Goal: Task Accomplishment & Management: Use online tool/utility

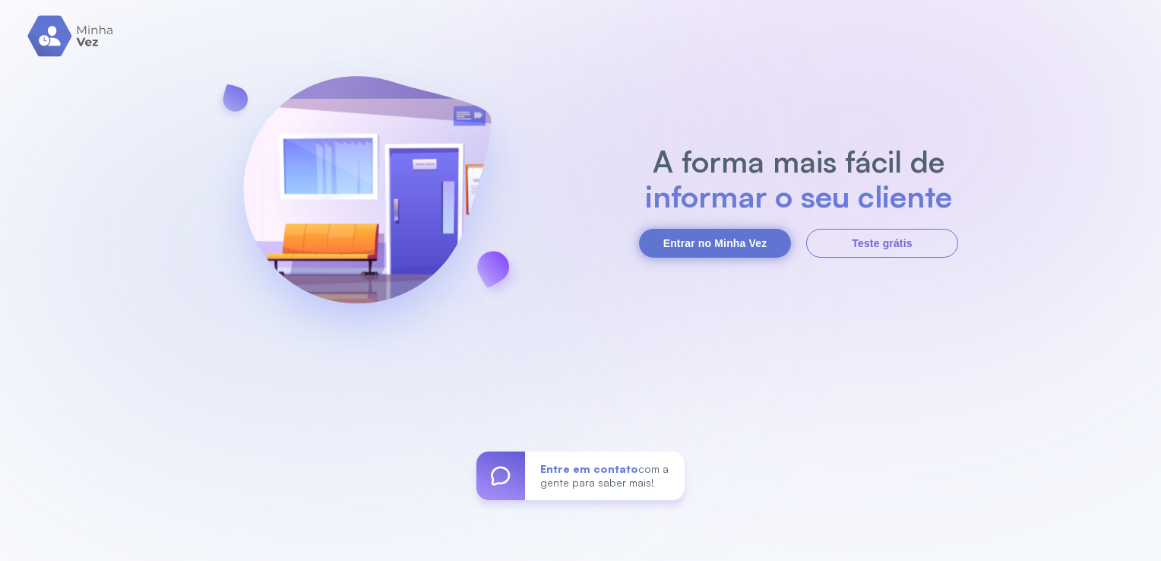
click at [727, 240] on button "Entrar no Minha Vez" at bounding box center [715, 243] width 152 height 29
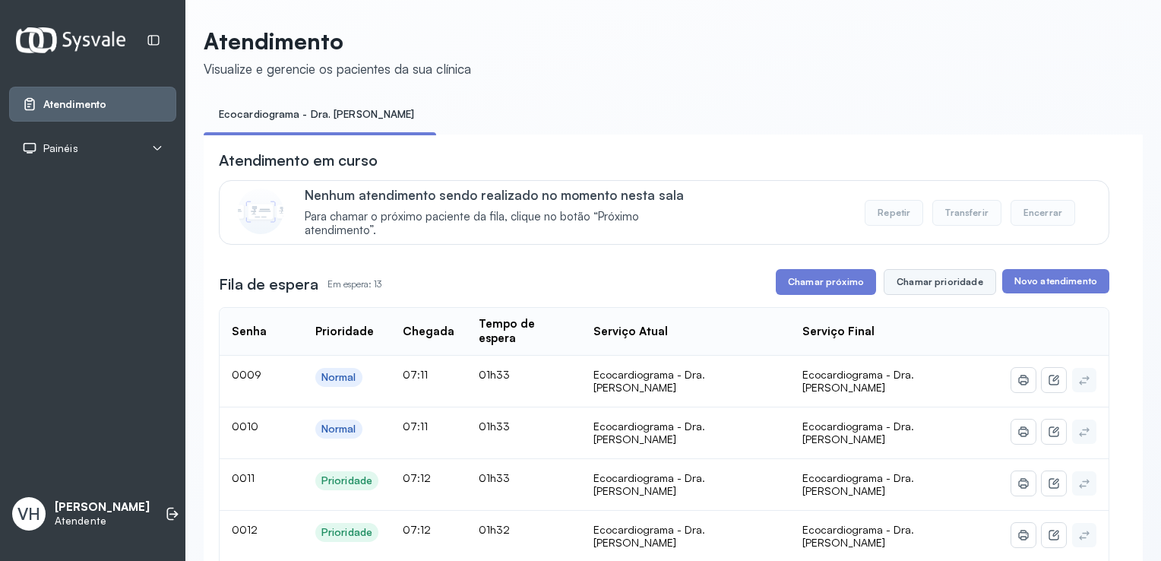
click at [946, 283] on button "Chamar prioridade" at bounding box center [940, 282] width 112 height 26
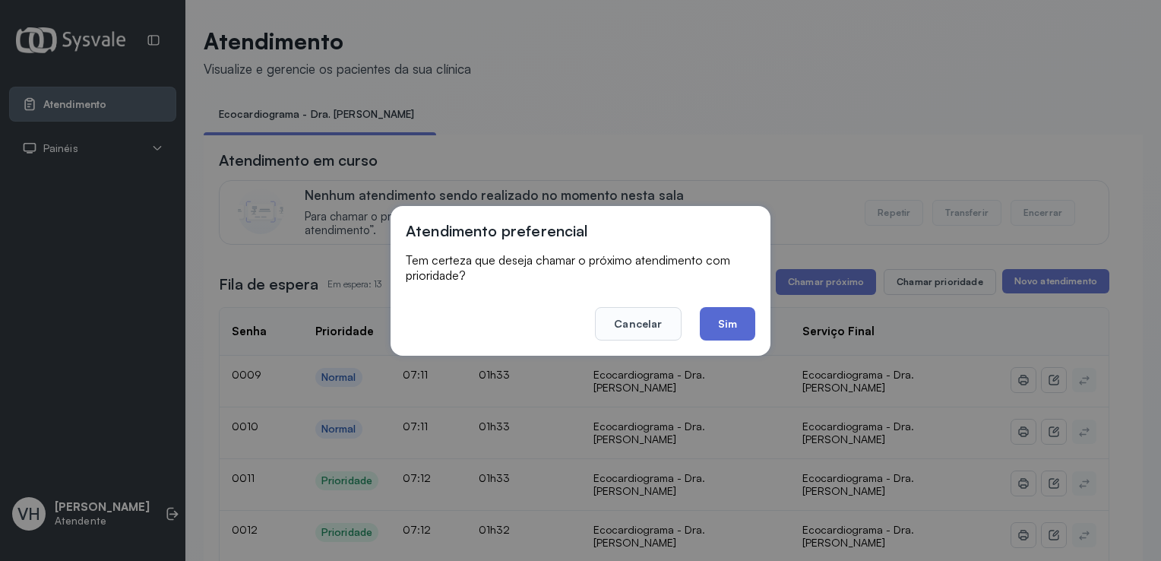
click at [726, 321] on button "Sim" at bounding box center [727, 323] width 55 height 33
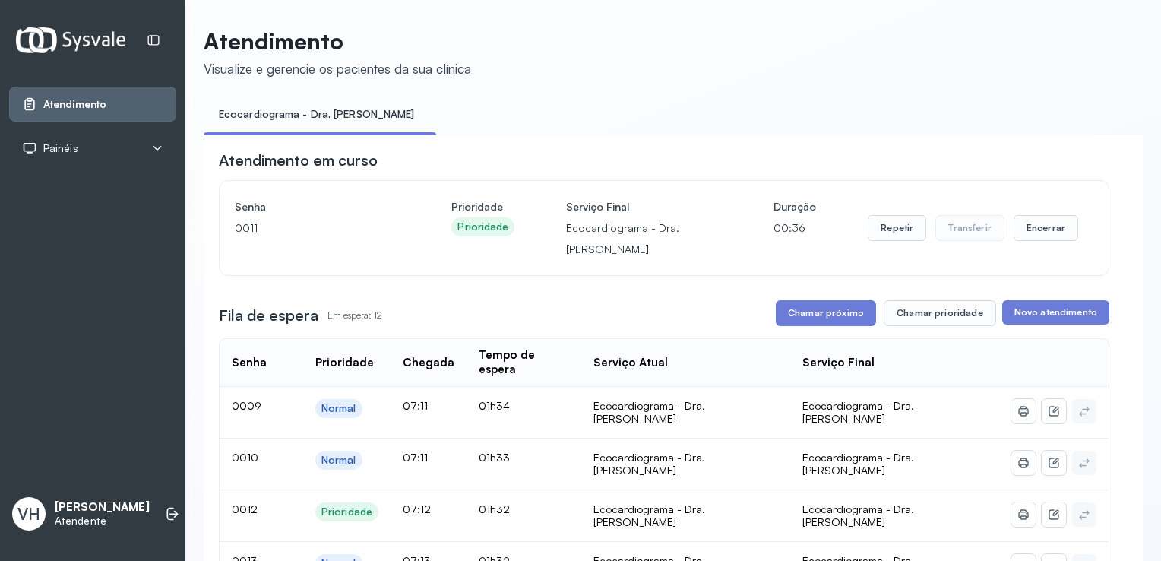
click at [726, 321] on div "Fila de espera Em espera: 12 Chamar próximo Chamar prioridade Novo atendimento" at bounding box center [664, 313] width 891 height 26
click at [670, 315] on div "Fila de espera Em espera: 12 Chamar próximo Chamar prioridade Novo atendimento" at bounding box center [664, 313] width 891 height 26
click at [857, 387] on td "Ecocardiograma - Dra. [PERSON_NAME]" at bounding box center [894, 413] width 209 height 52
click at [809, 319] on button "Chamar próximo" at bounding box center [826, 313] width 100 height 26
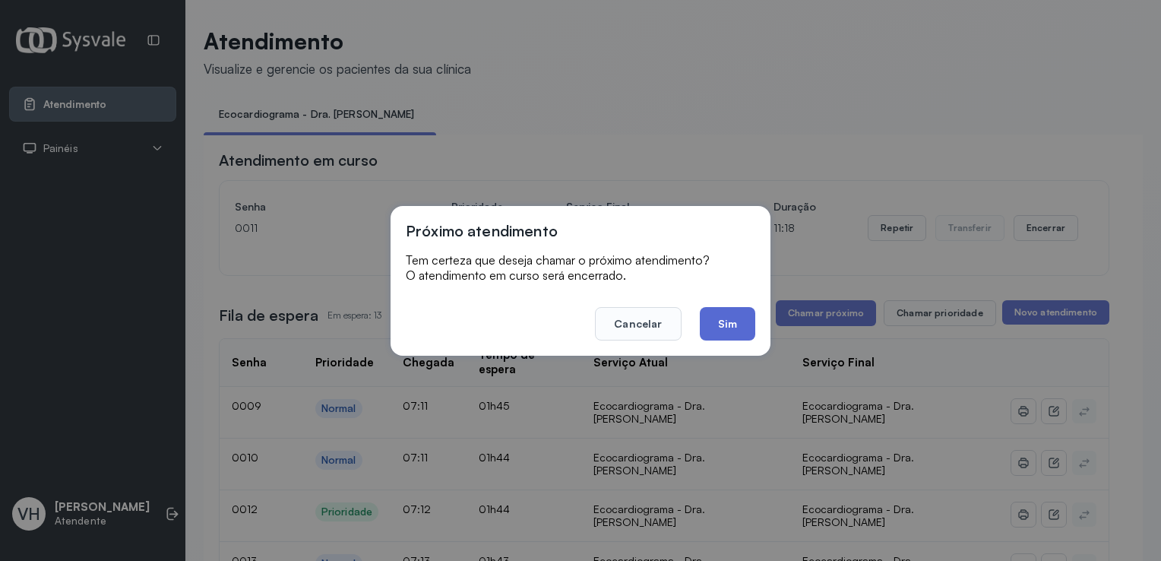
click at [711, 321] on button "Sim" at bounding box center [727, 323] width 55 height 33
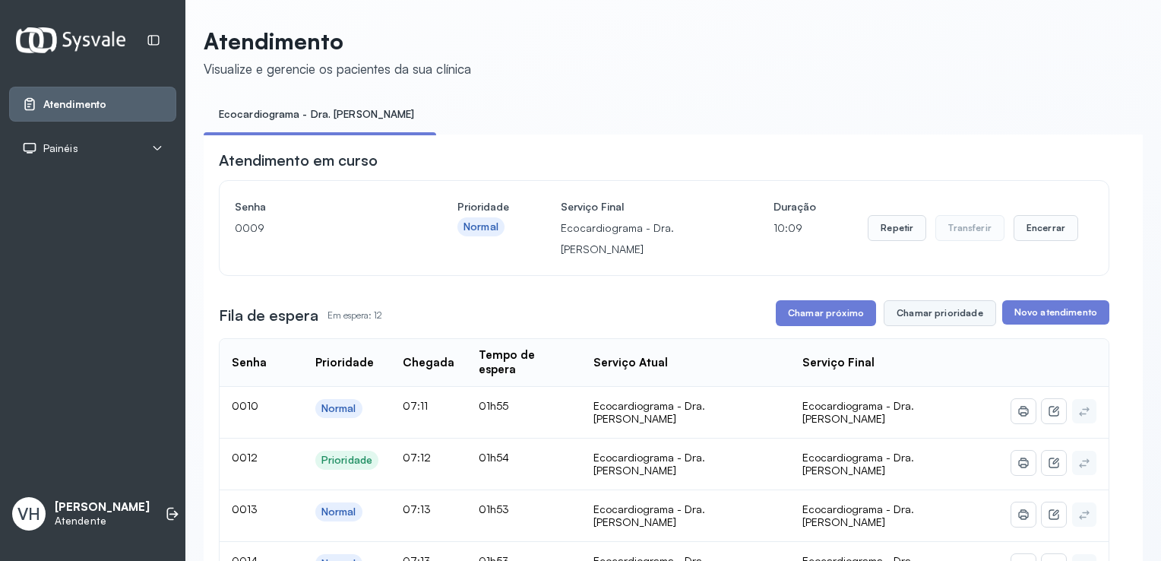
click at [928, 325] on button "Chamar prioridade" at bounding box center [940, 313] width 112 height 26
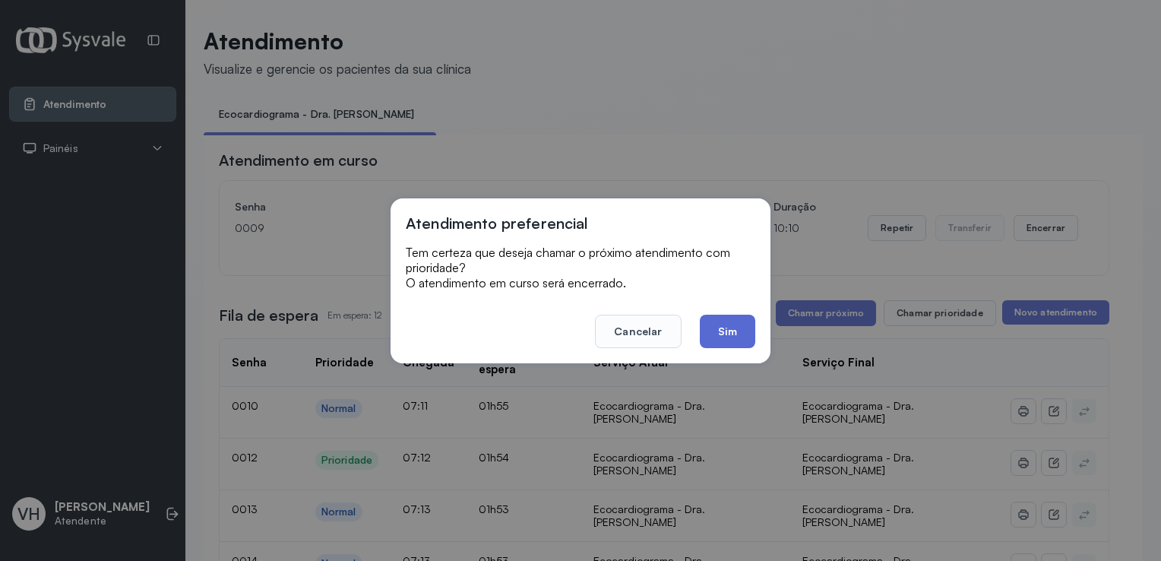
click at [736, 333] on button "Sim" at bounding box center [727, 331] width 55 height 33
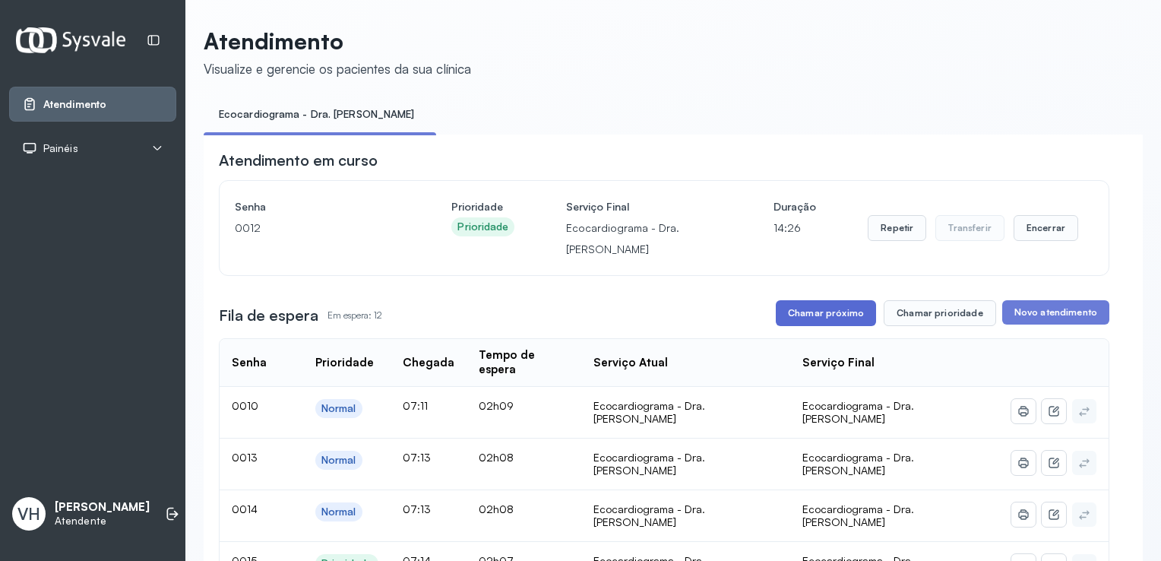
click at [796, 323] on button "Chamar próximo" at bounding box center [826, 313] width 100 height 26
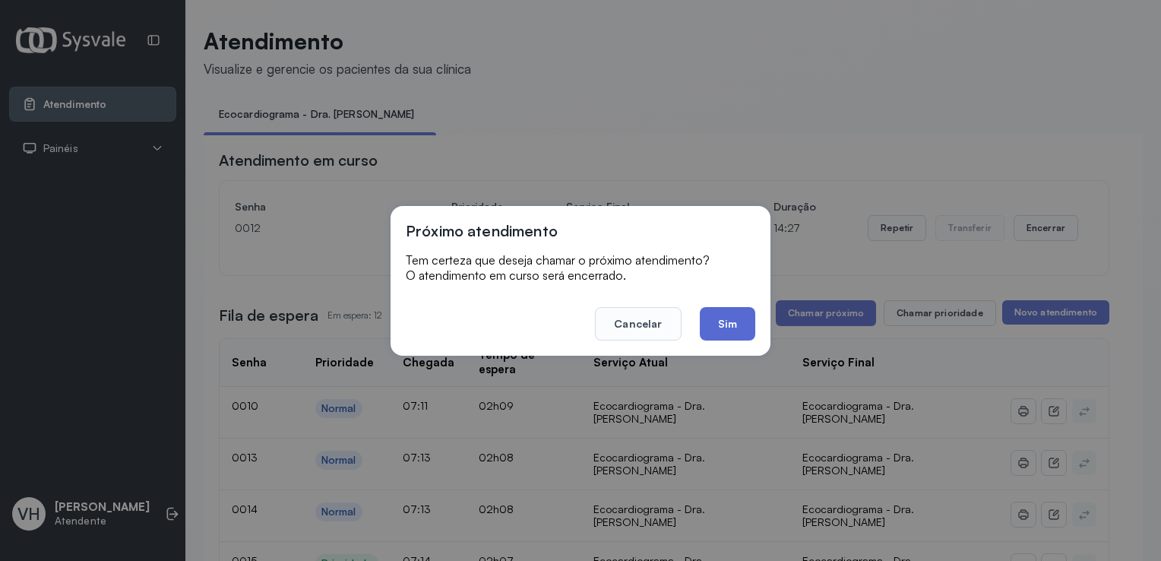
click at [728, 321] on button "Sim" at bounding box center [727, 323] width 55 height 33
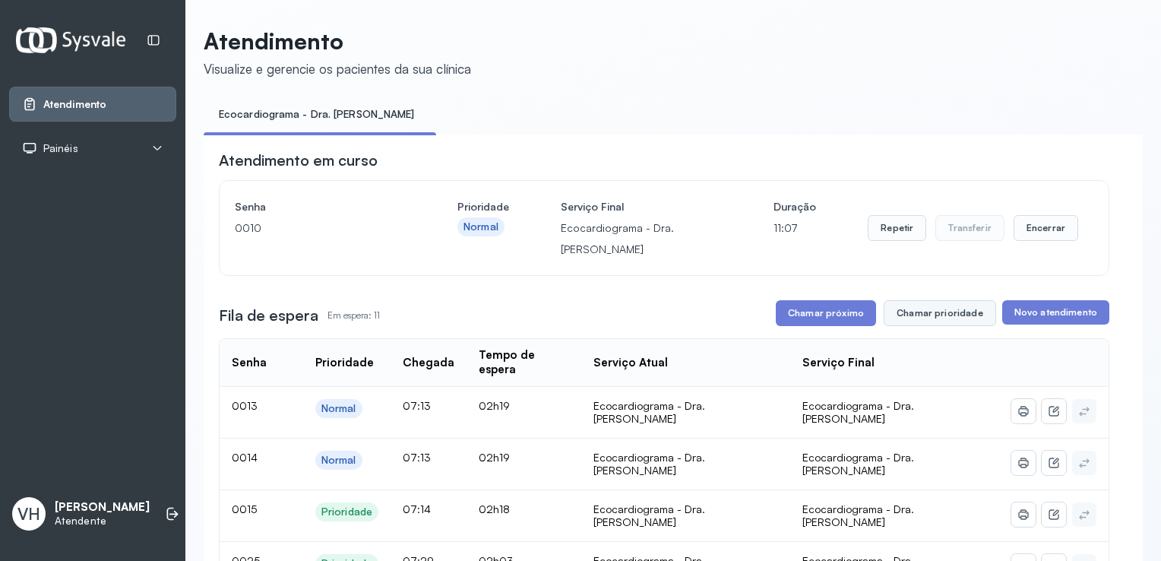
click at [933, 315] on button "Chamar prioridade" at bounding box center [940, 313] width 112 height 26
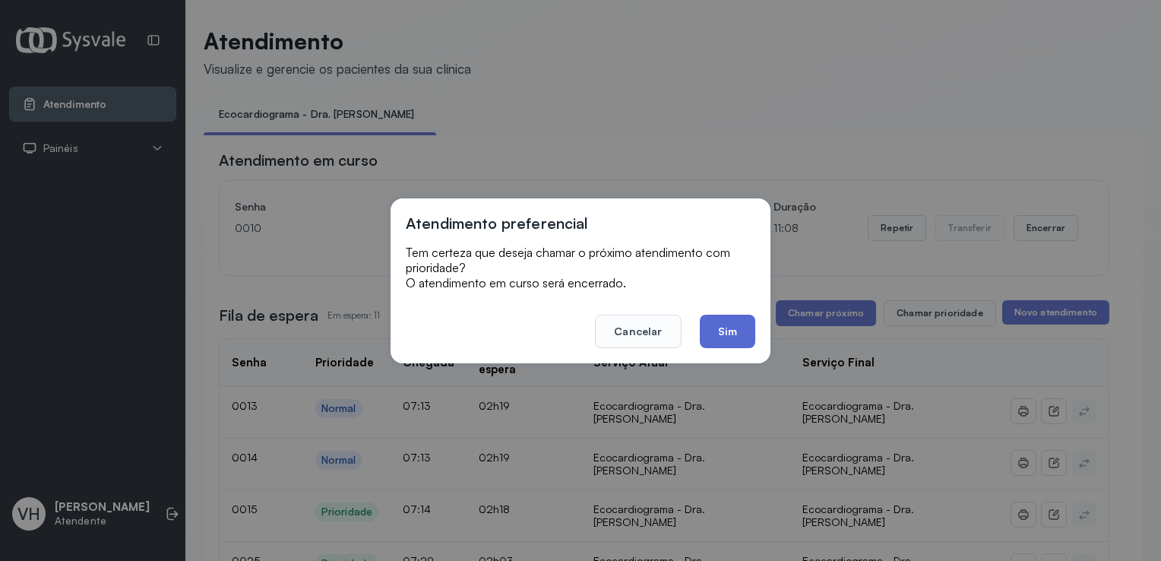
click at [751, 331] on button "Sim" at bounding box center [727, 331] width 55 height 33
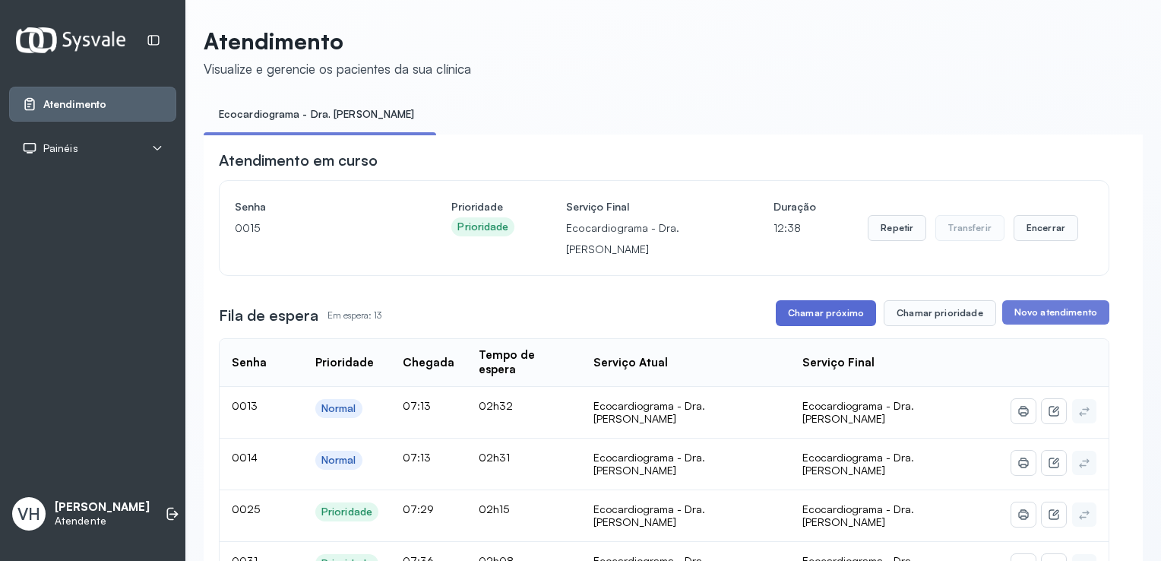
click at [811, 315] on button "Chamar próximo" at bounding box center [826, 313] width 100 height 26
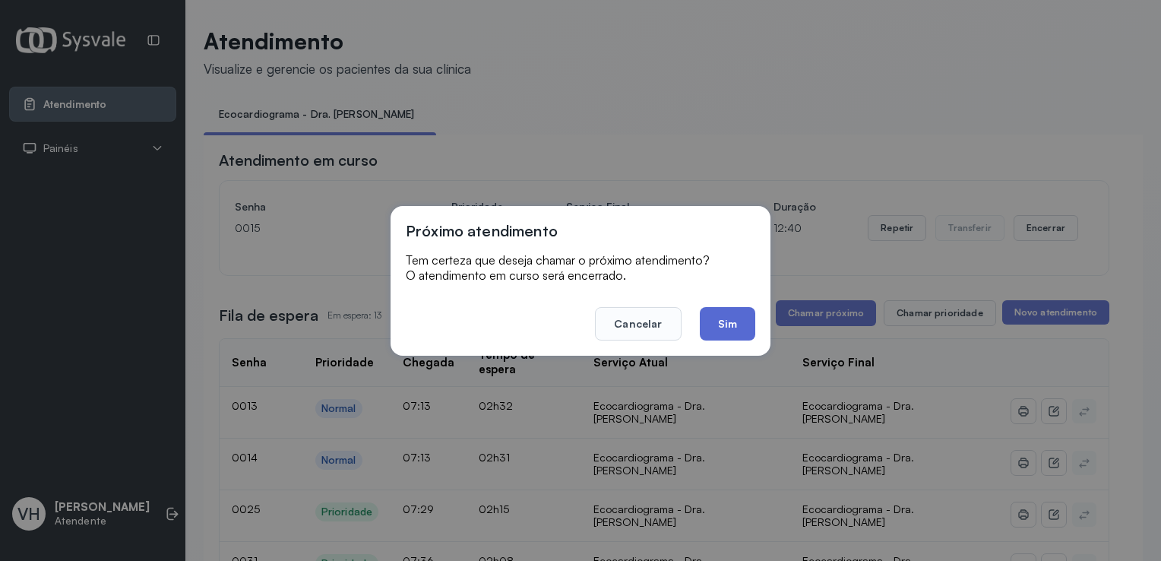
click at [711, 320] on button "Sim" at bounding box center [727, 323] width 55 height 33
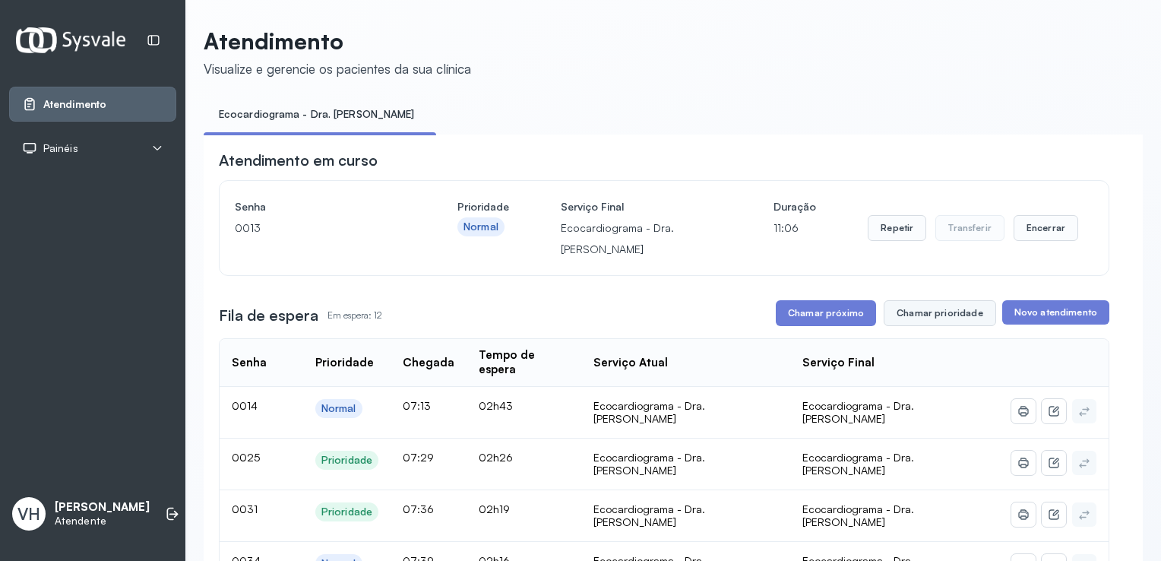
click at [921, 309] on button "Chamar prioridade" at bounding box center [940, 313] width 112 height 26
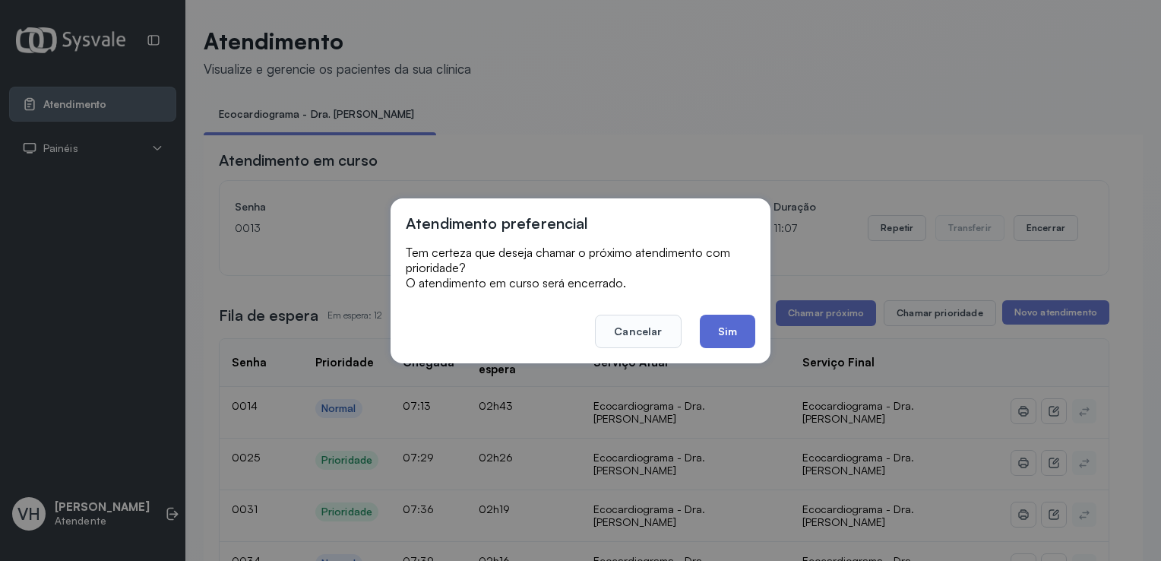
click at [722, 336] on button "Sim" at bounding box center [727, 331] width 55 height 33
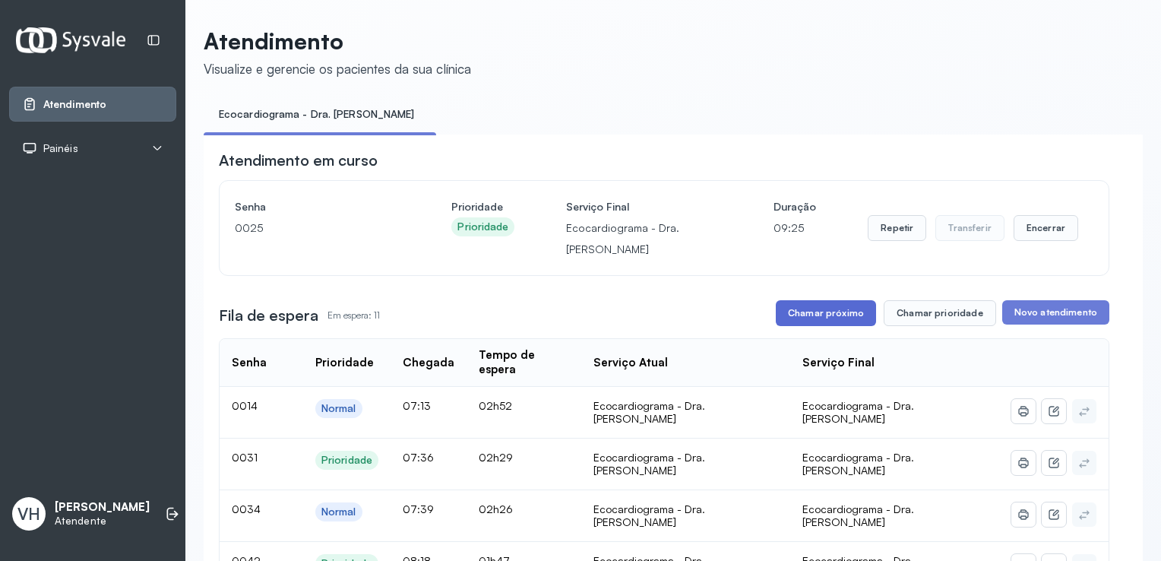
click at [806, 325] on button "Chamar próximo" at bounding box center [826, 313] width 100 height 26
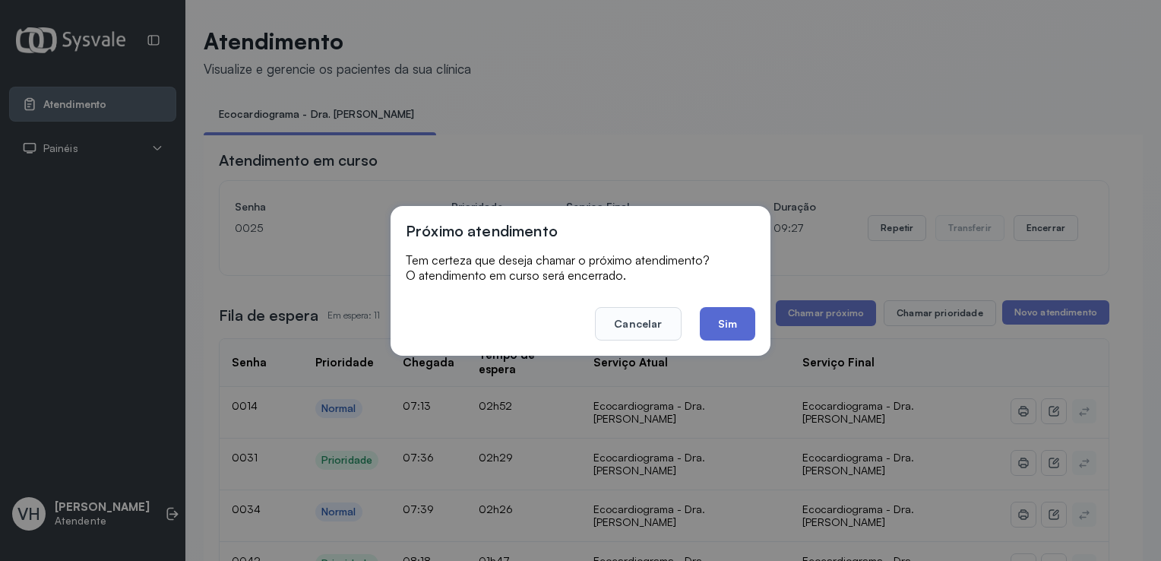
click at [722, 324] on button "Sim" at bounding box center [727, 323] width 55 height 33
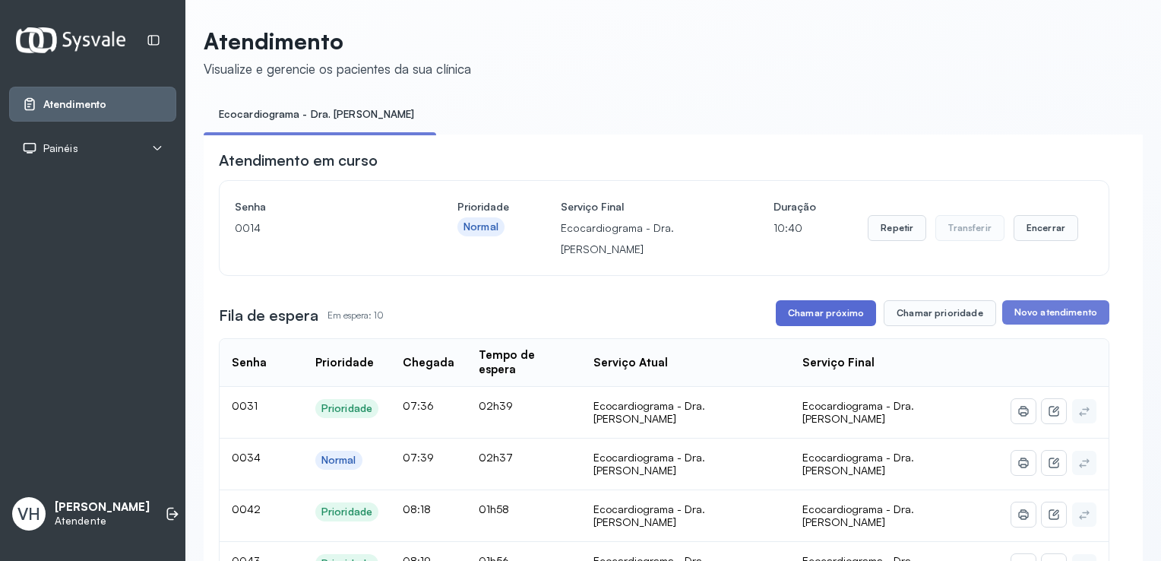
click at [795, 315] on button "Chamar próximo" at bounding box center [826, 313] width 100 height 26
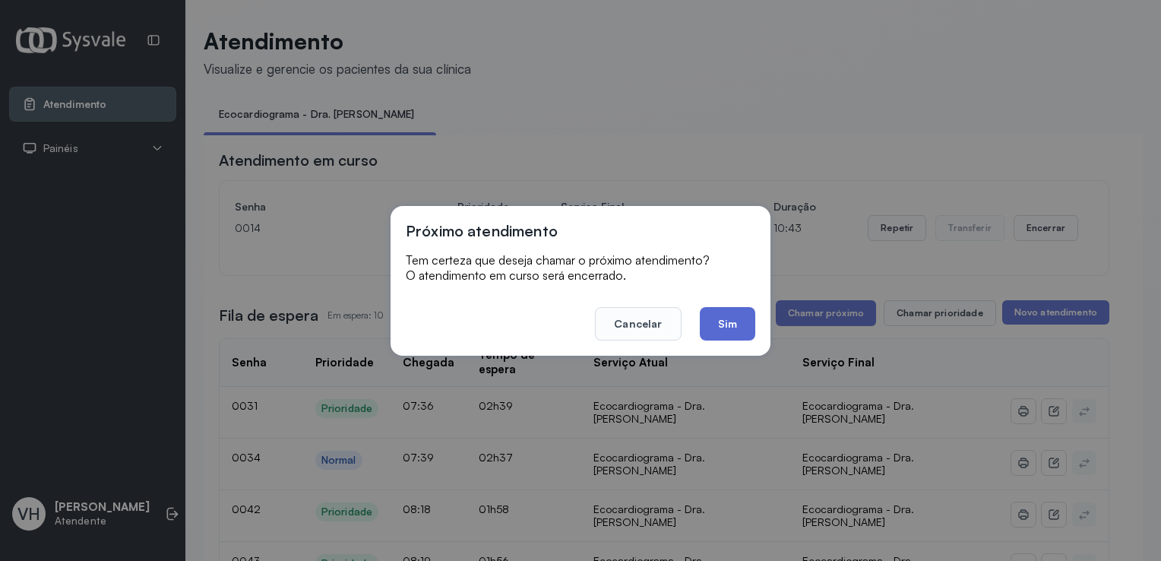
click at [730, 333] on button "Sim" at bounding box center [727, 323] width 55 height 33
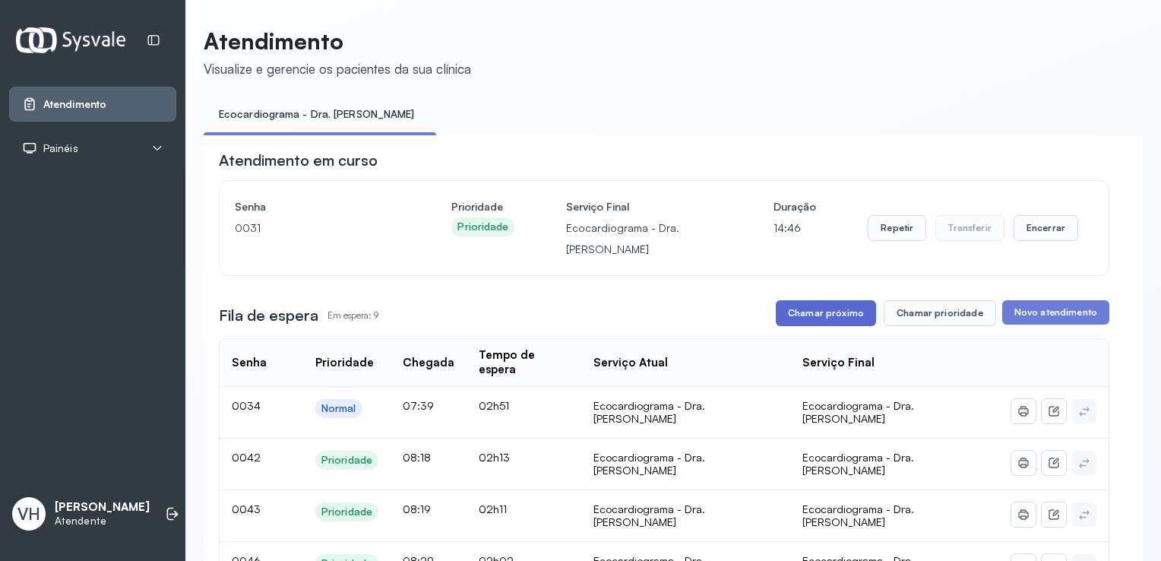
click at [828, 318] on button "Chamar próximo" at bounding box center [826, 313] width 100 height 26
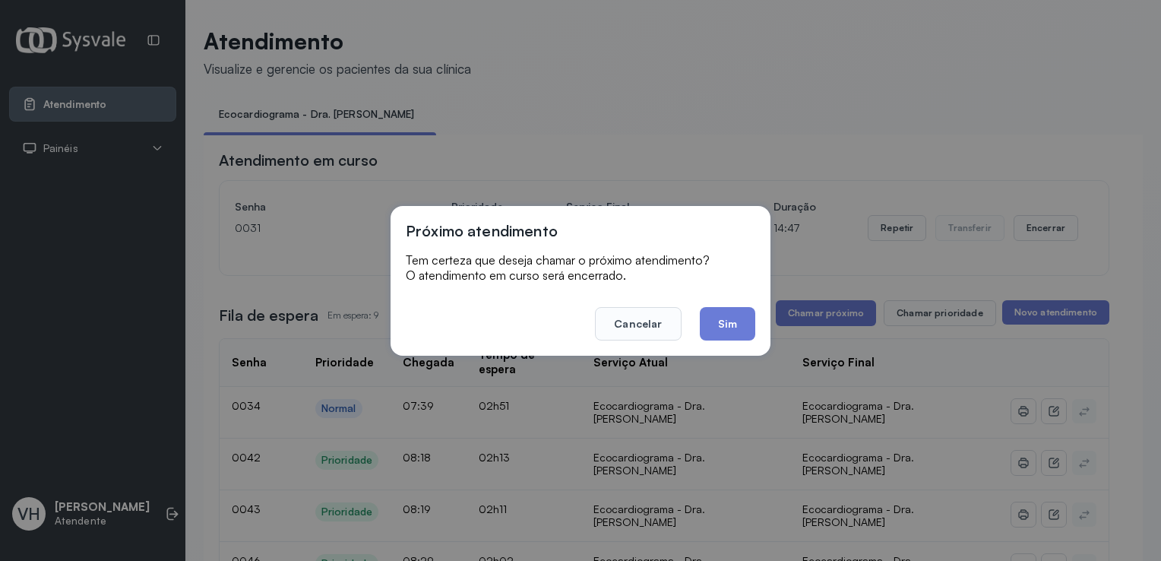
click at [721, 325] on button "Sim" at bounding box center [727, 323] width 55 height 33
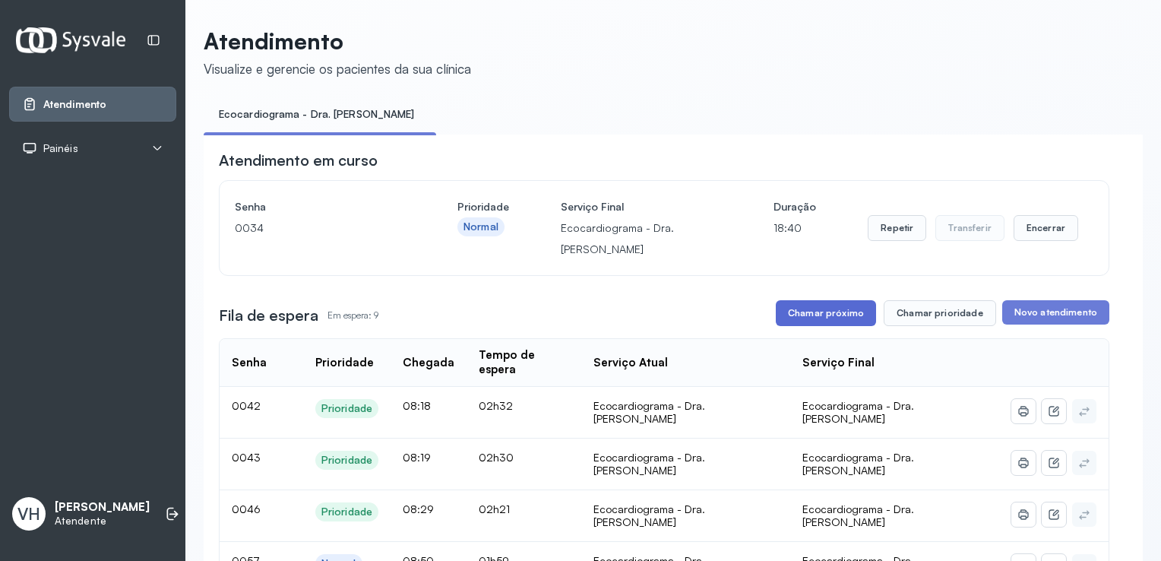
click at [847, 321] on button "Chamar próximo" at bounding box center [826, 313] width 100 height 26
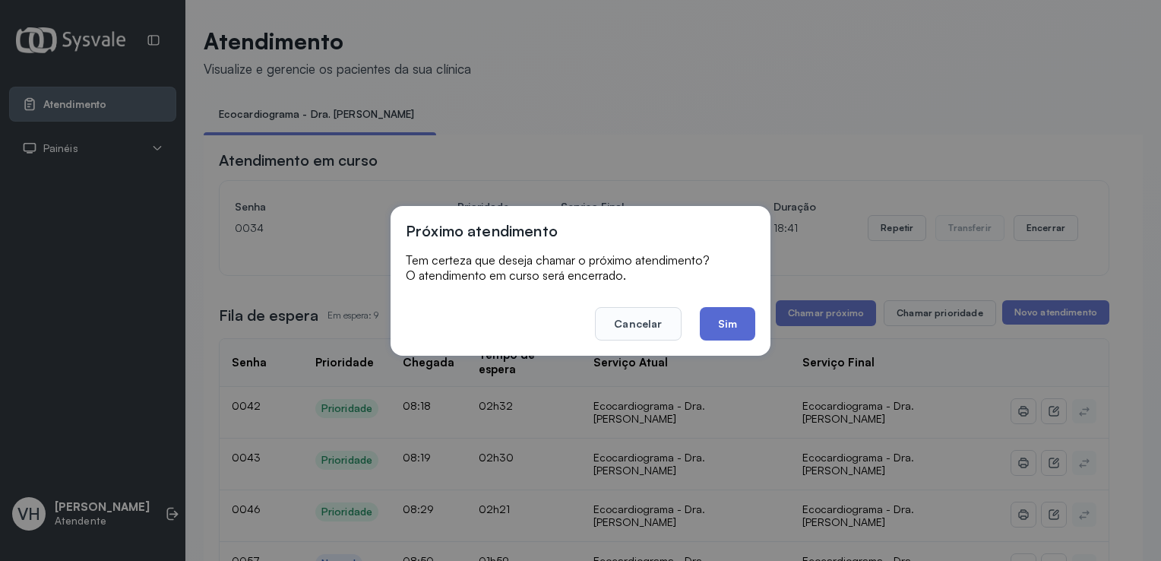
click at [717, 321] on button "Sim" at bounding box center [727, 323] width 55 height 33
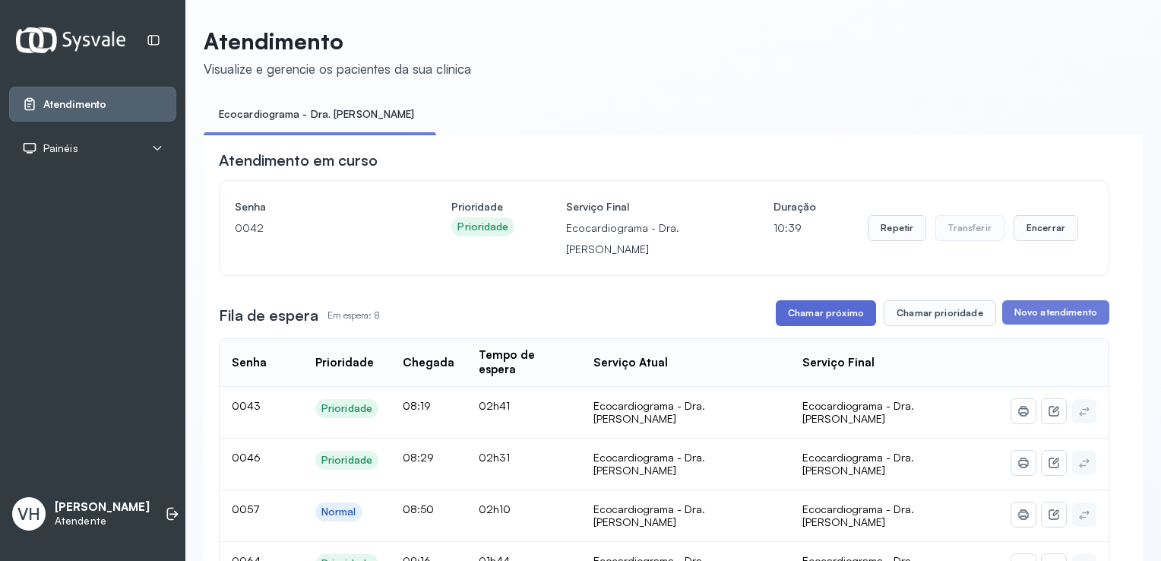
scroll to position [152, 0]
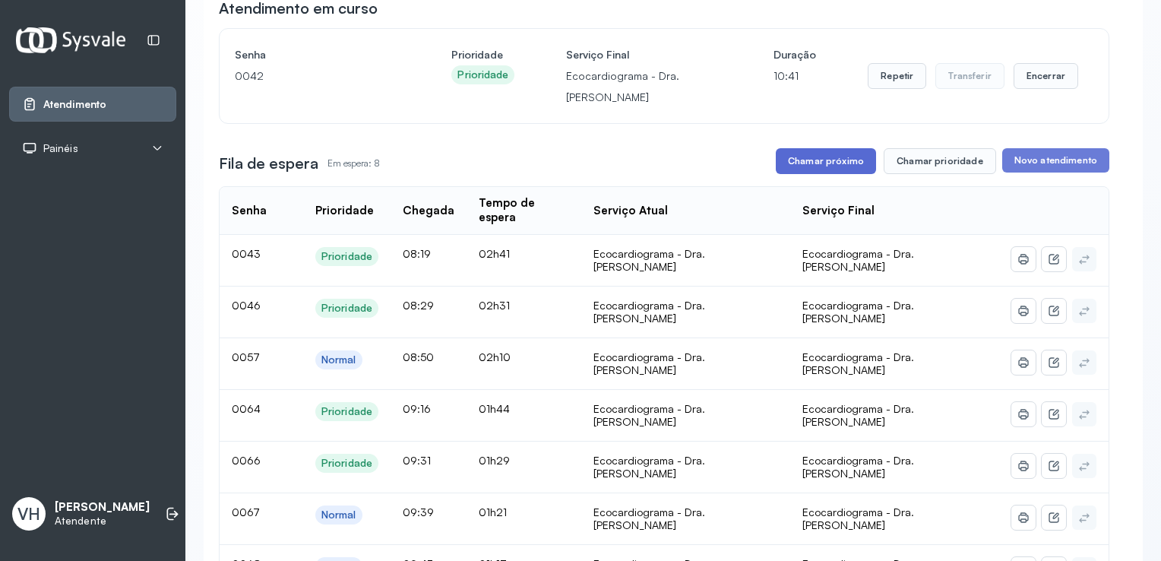
click at [801, 161] on button "Chamar próximo" at bounding box center [826, 161] width 100 height 26
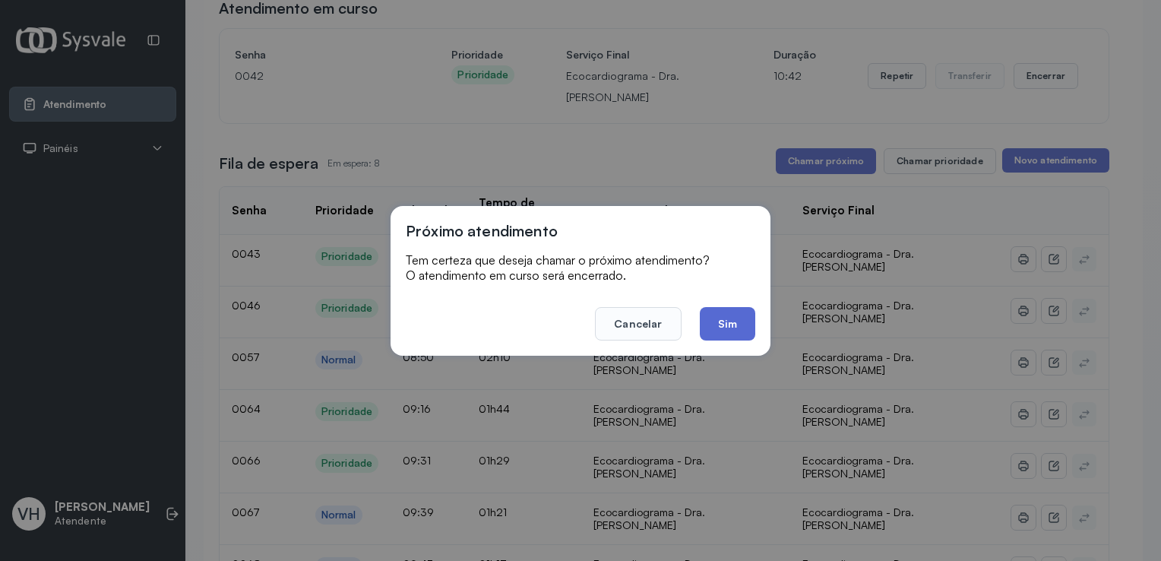
click at [724, 326] on button "Sim" at bounding box center [727, 323] width 55 height 33
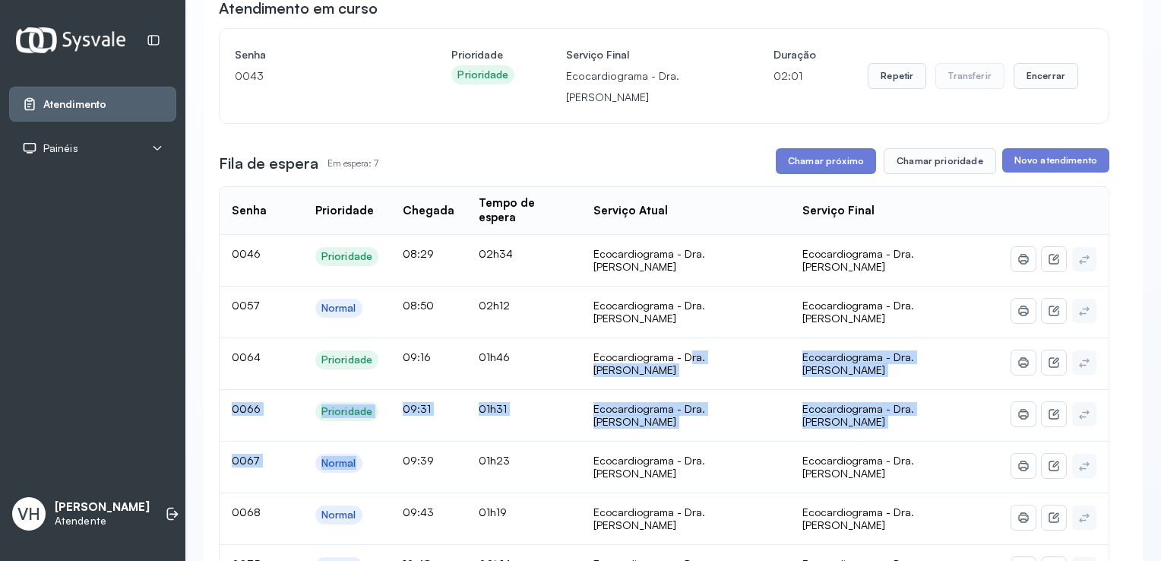
click at [755, 306] on table "Senha Prioridade Chegada Tempo de espera Serviço Atual Serviço Final 0046 Prior…" at bounding box center [664, 391] width 891 height 410
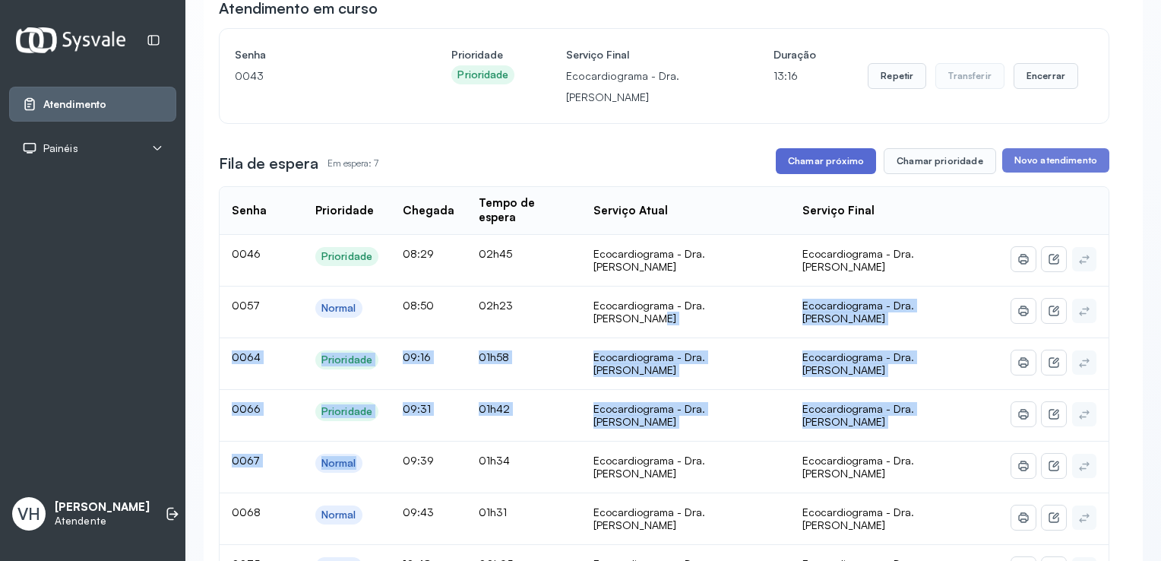
click at [836, 166] on button "Chamar próximo" at bounding box center [826, 161] width 100 height 26
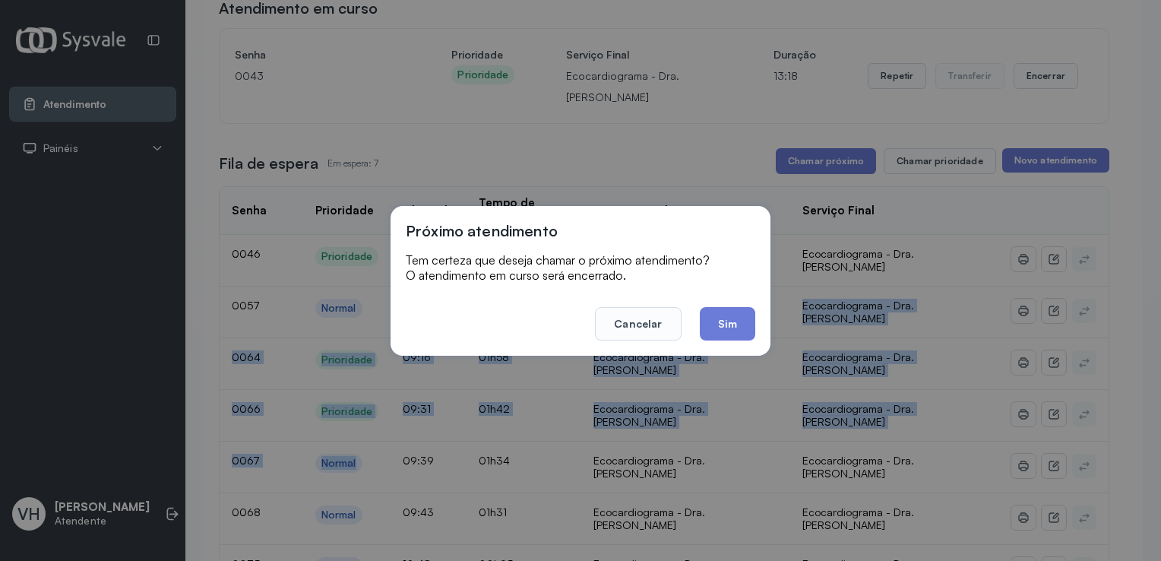
click at [714, 323] on button "Sim" at bounding box center [727, 323] width 55 height 33
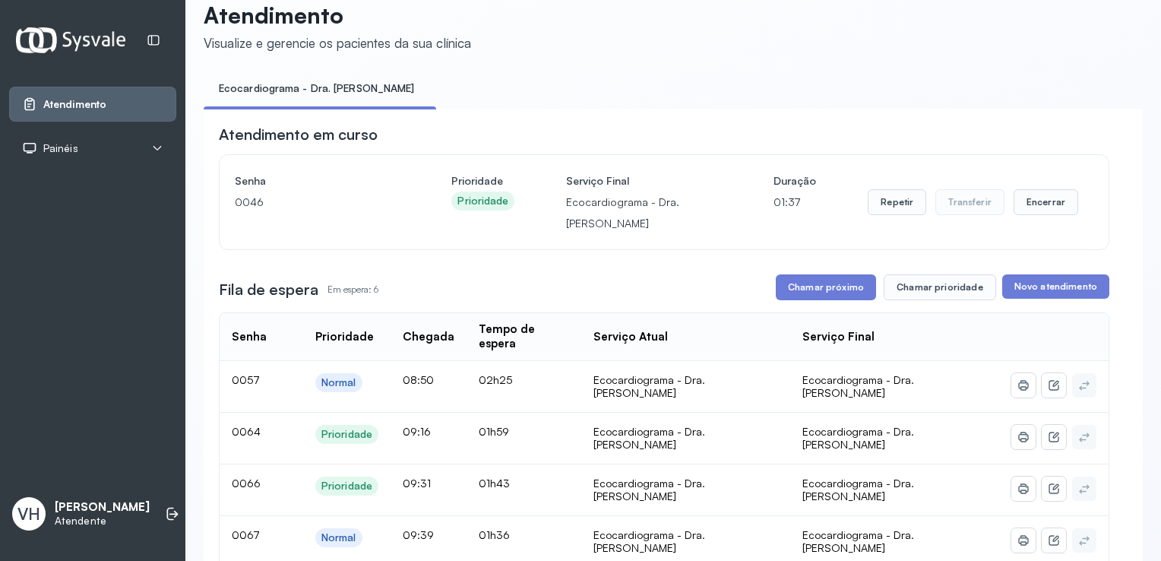
scroll to position [0, 0]
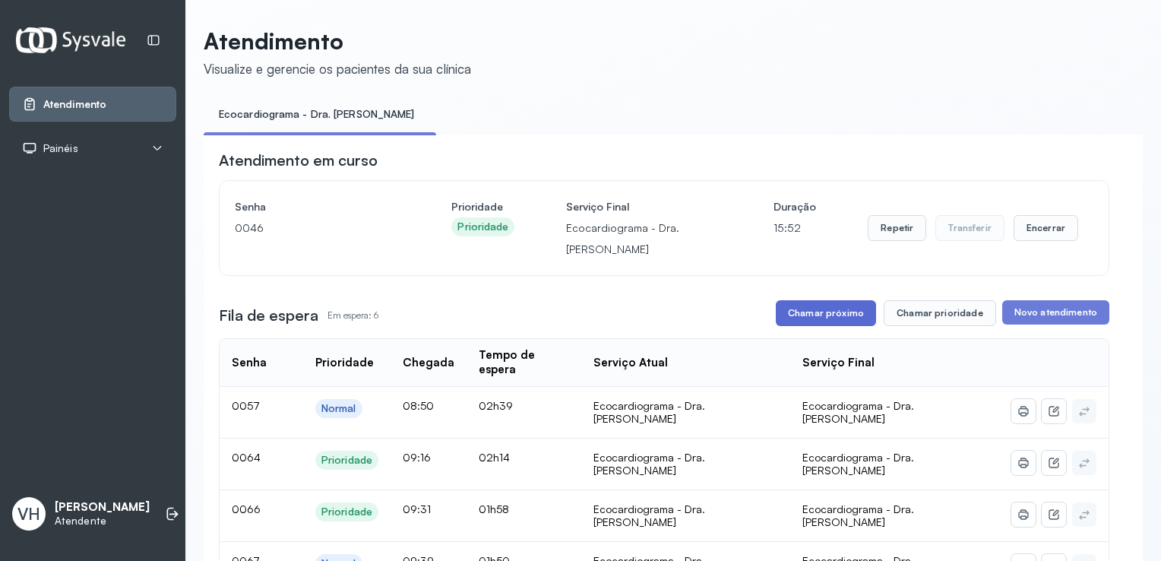
click at [822, 319] on button "Chamar próximo" at bounding box center [826, 313] width 100 height 26
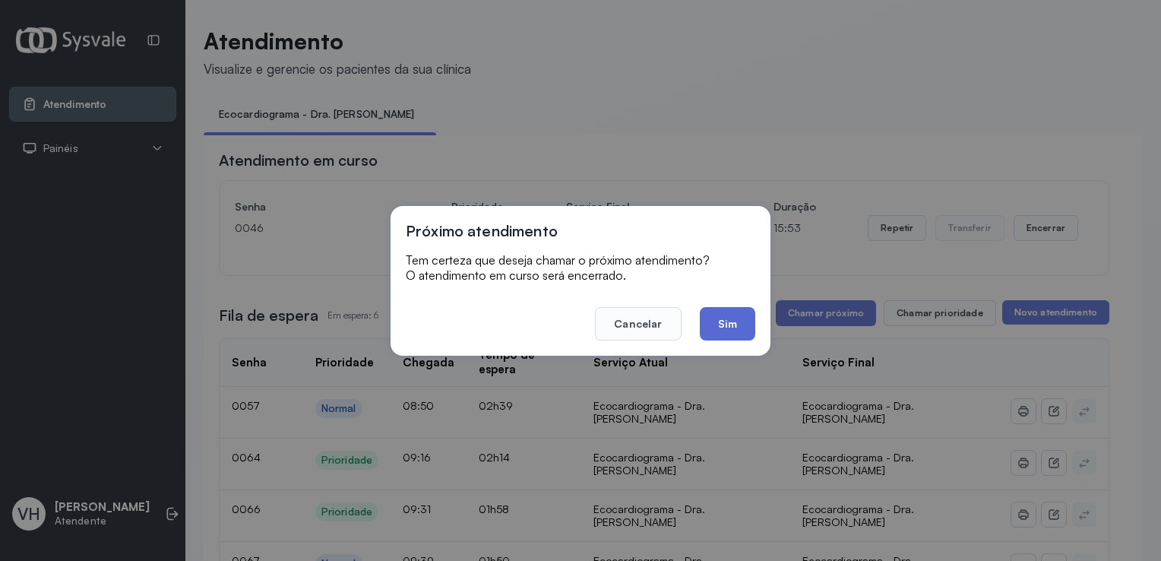
click at [730, 324] on button "Sim" at bounding box center [727, 323] width 55 height 33
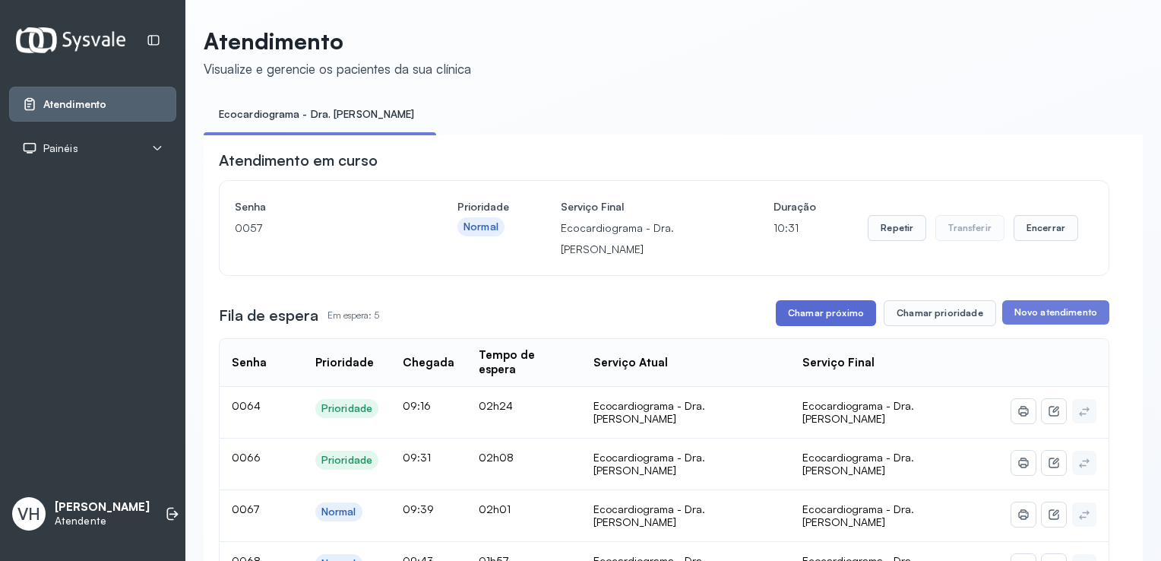
click at [803, 318] on button "Chamar próximo" at bounding box center [826, 313] width 100 height 26
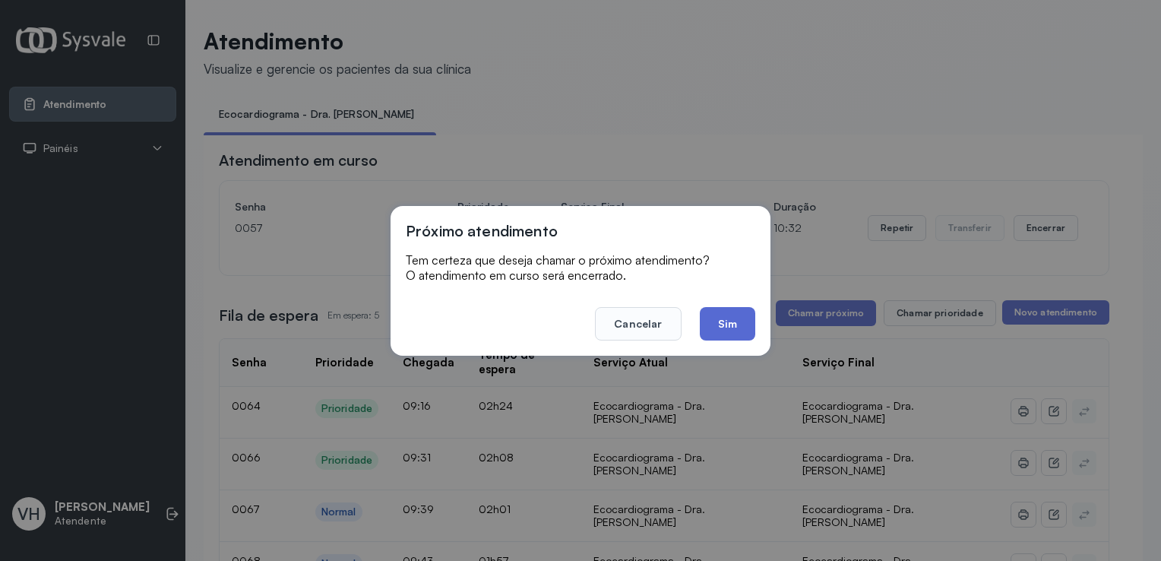
click at [714, 318] on button "Sim" at bounding box center [727, 323] width 55 height 33
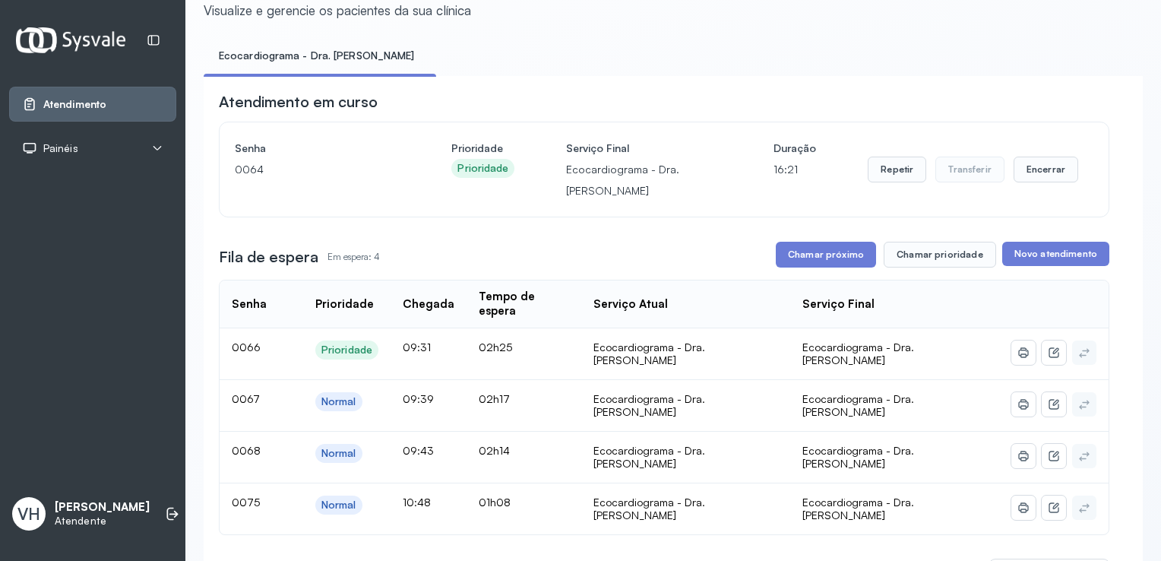
scroll to position [152, 0]
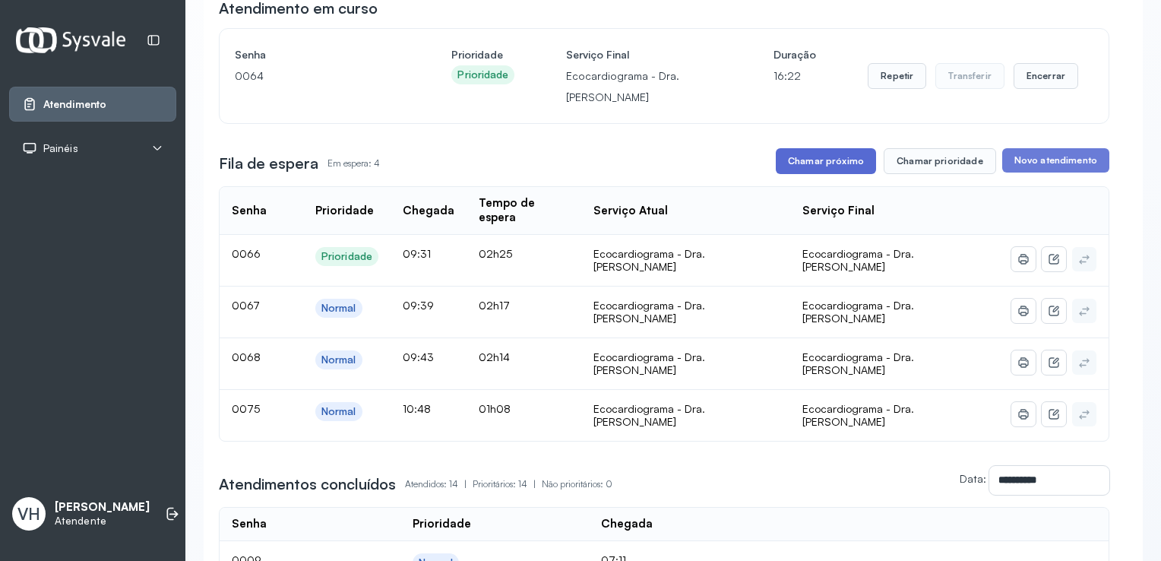
click at [807, 160] on button "Chamar próximo" at bounding box center [826, 161] width 100 height 26
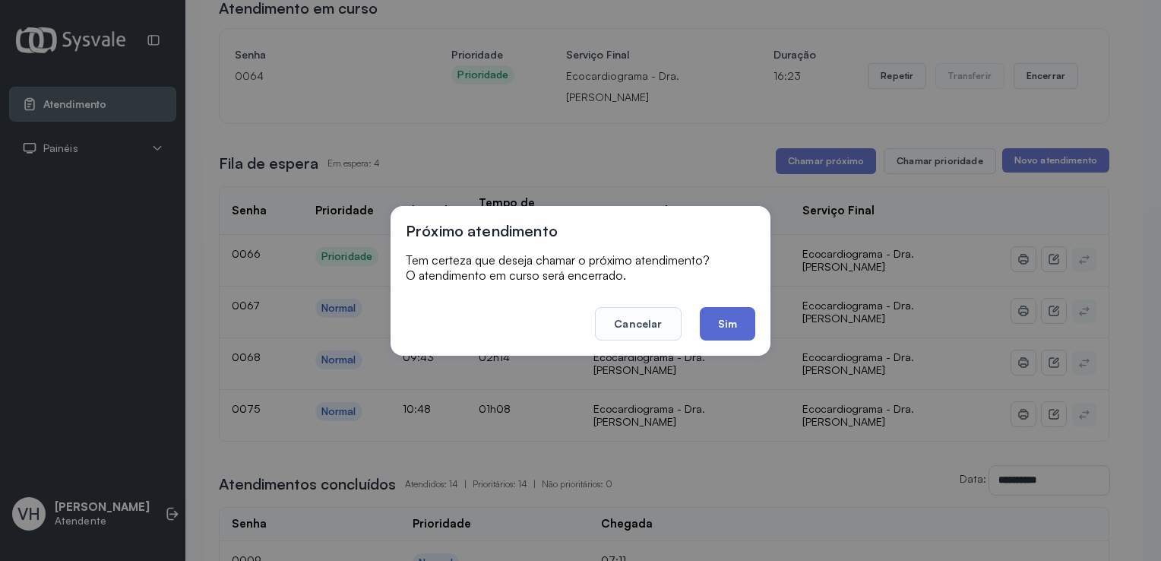
click at [727, 321] on button "Sim" at bounding box center [727, 323] width 55 height 33
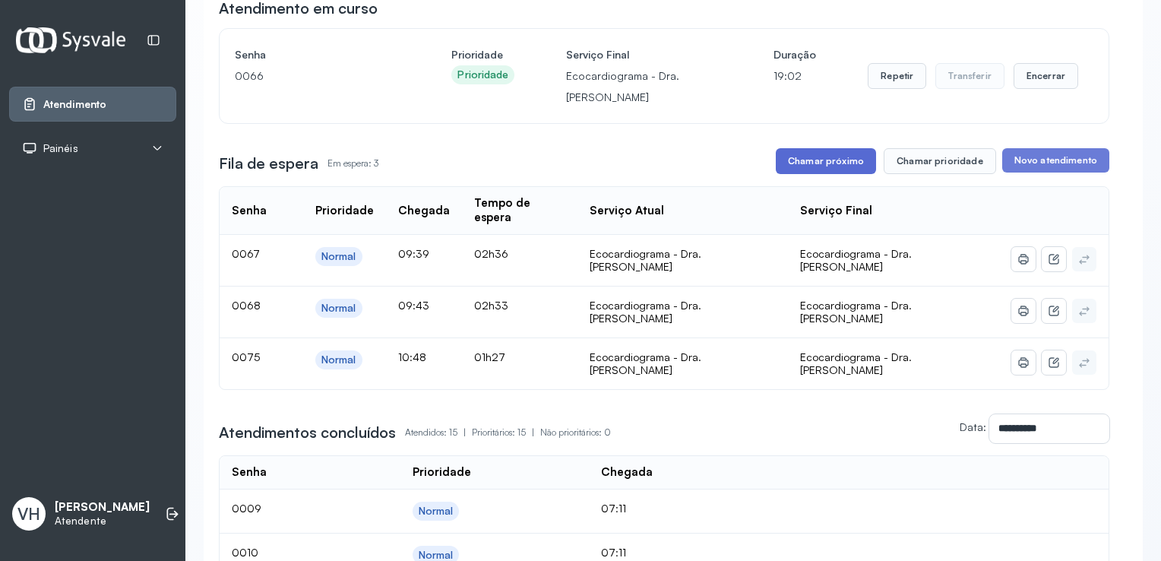
click at [839, 163] on button "Chamar próximo" at bounding box center [826, 161] width 100 height 26
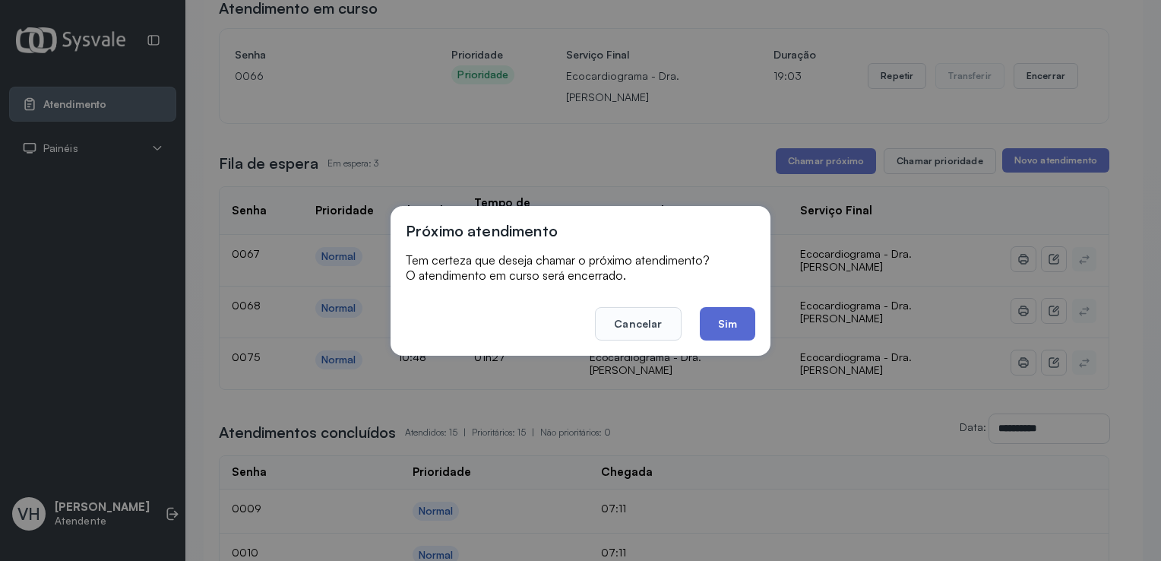
click at [720, 325] on button "Sim" at bounding box center [727, 323] width 55 height 33
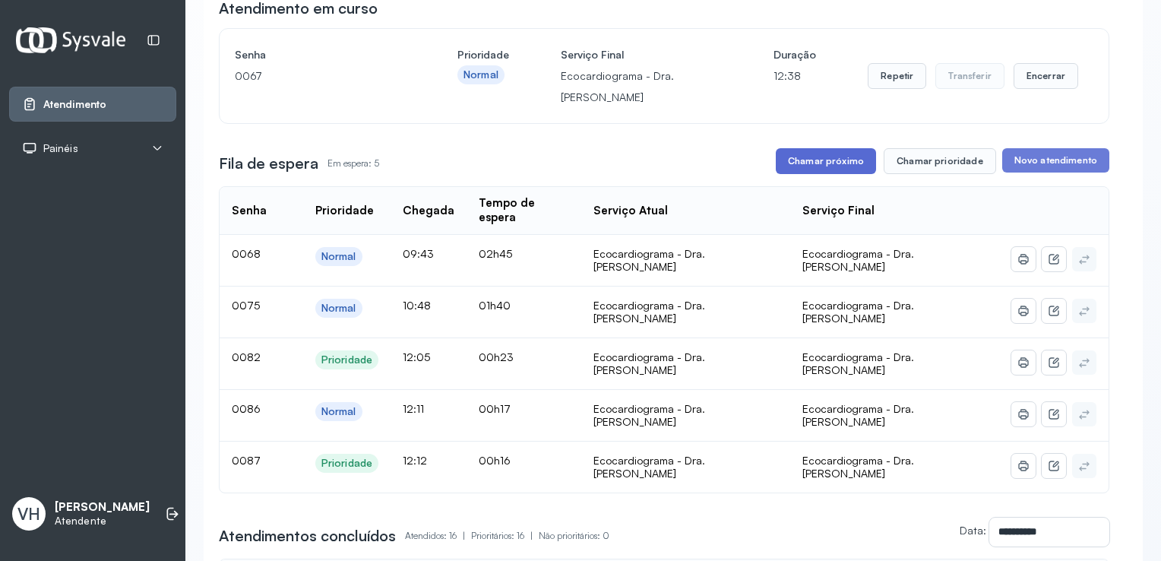
click at [809, 158] on button "Chamar próximo" at bounding box center [826, 161] width 100 height 26
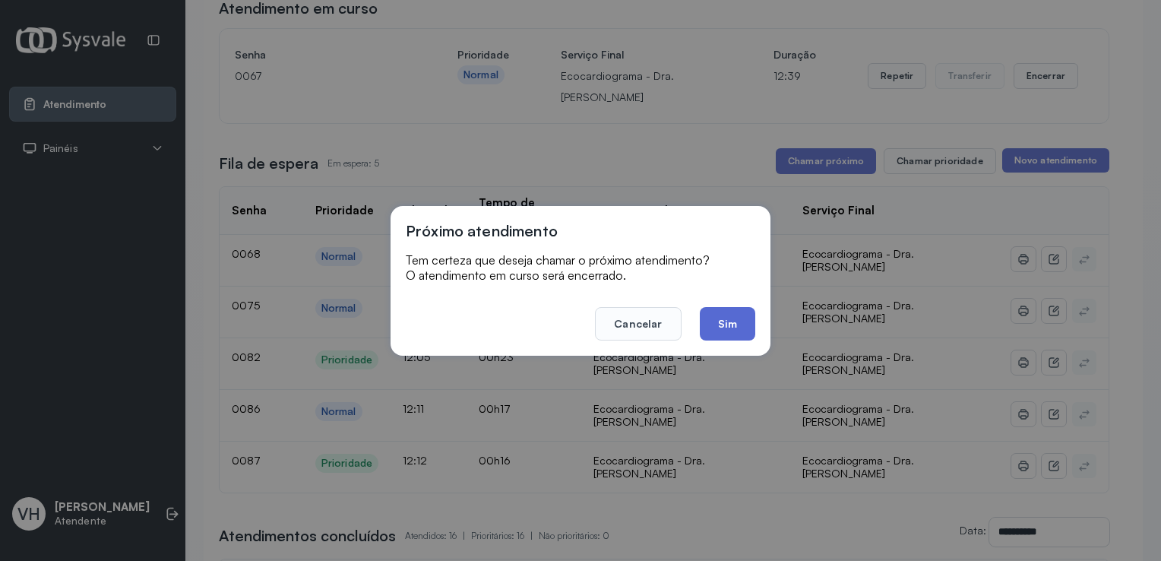
click at [720, 320] on button "Sim" at bounding box center [727, 323] width 55 height 33
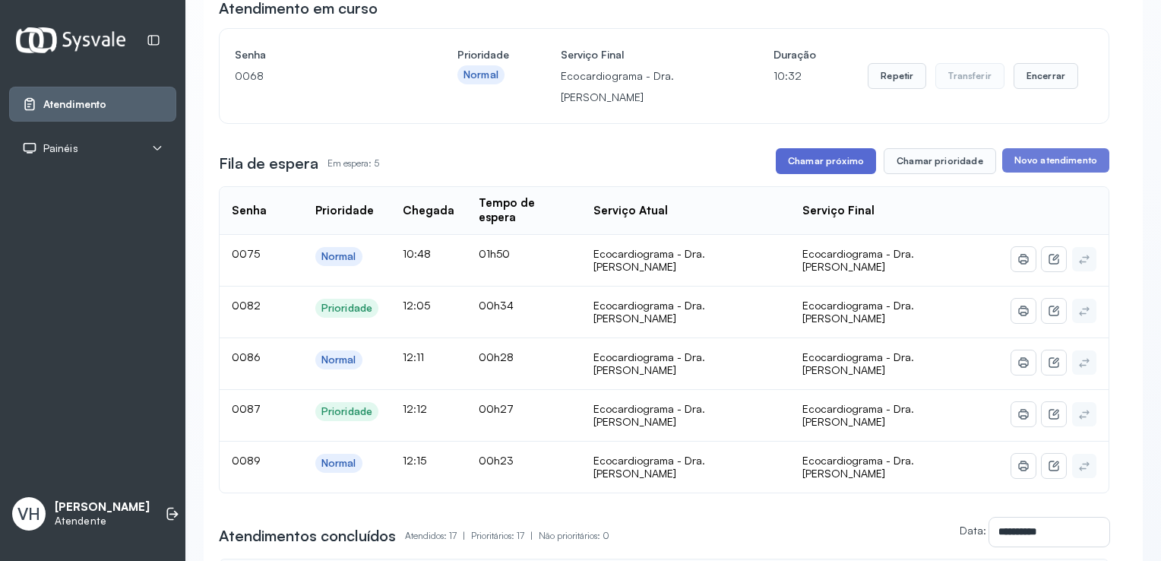
click at [802, 171] on button "Chamar próximo" at bounding box center [826, 161] width 100 height 26
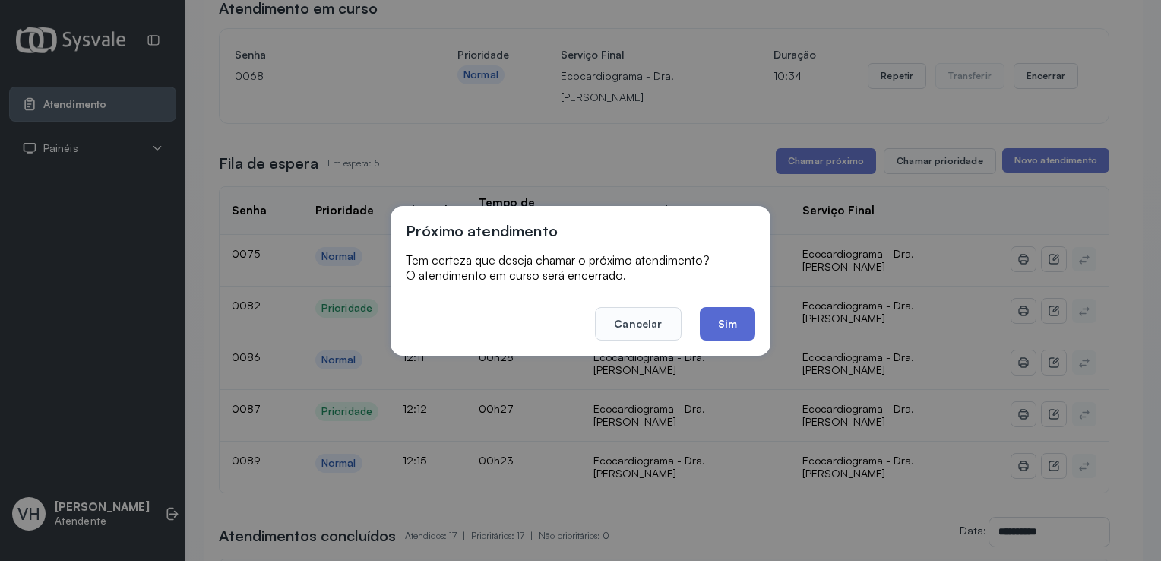
click at [730, 325] on button "Sim" at bounding box center [727, 323] width 55 height 33
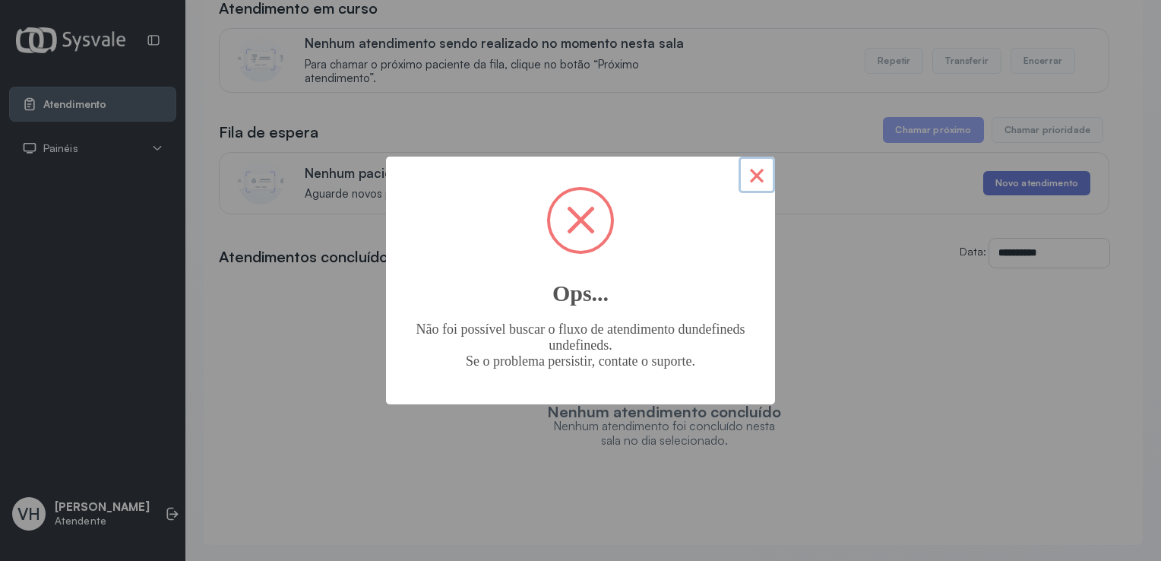
click at [751, 173] on button "×" at bounding box center [757, 175] width 36 height 36
